Goal: Information Seeking & Learning: Learn about a topic

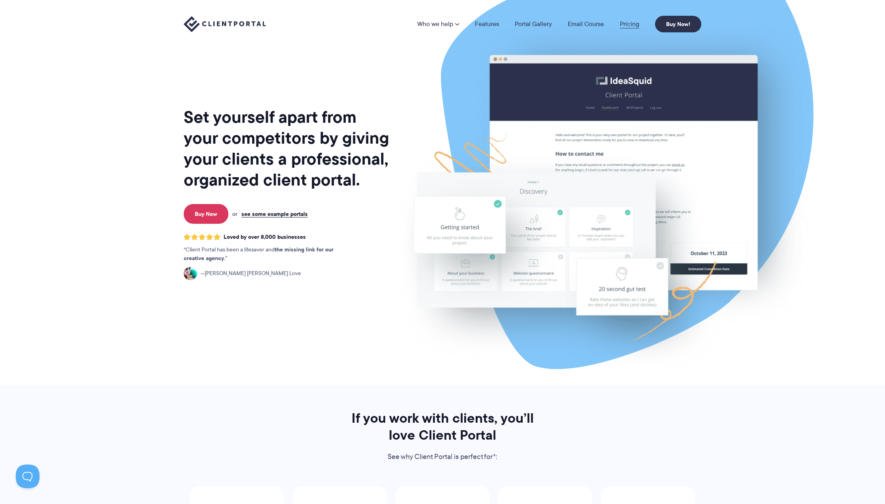
click at [629, 22] on link "Pricing" at bounding box center [629, 24] width 19 height 6
